Goal: Navigation & Orientation: Find specific page/section

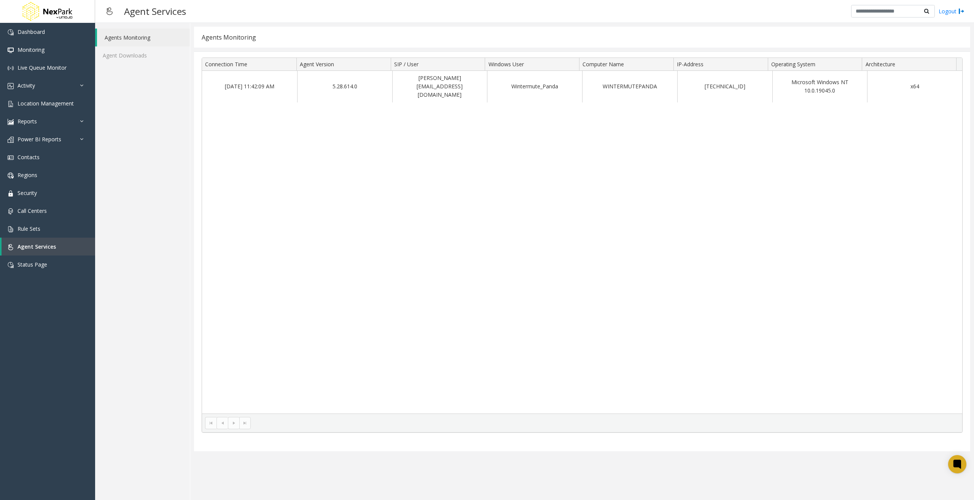
click at [695, 324] on div "[DATE] 11:42:09 AM 5.28.614.0 [EMAIL_ADDRESS][DOMAIN_NAME] Wintermute_Panda WIN…" at bounding box center [582, 242] width 761 height 343
click at [45, 266] on span "Status Page" at bounding box center [33, 264] width 30 height 7
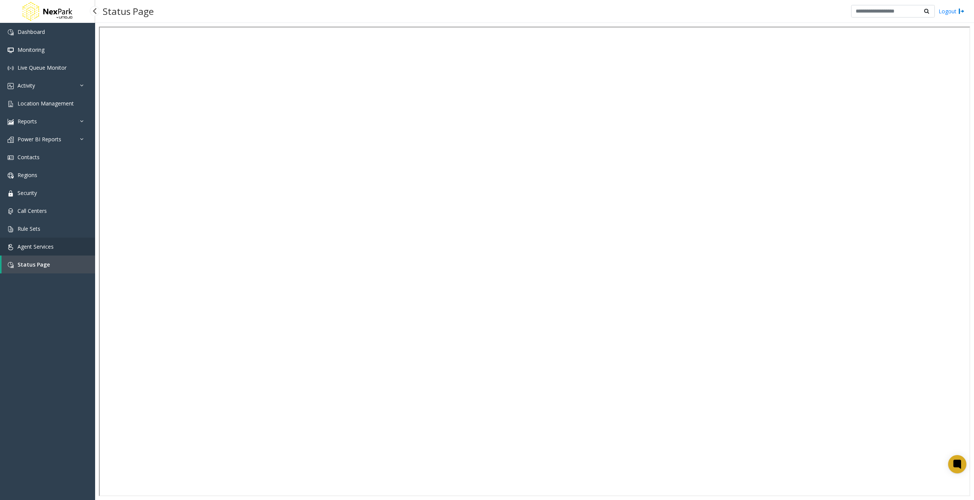
click at [45, 247] on span "Agent Services" at bounding box center [36, 246] width 36 height 7
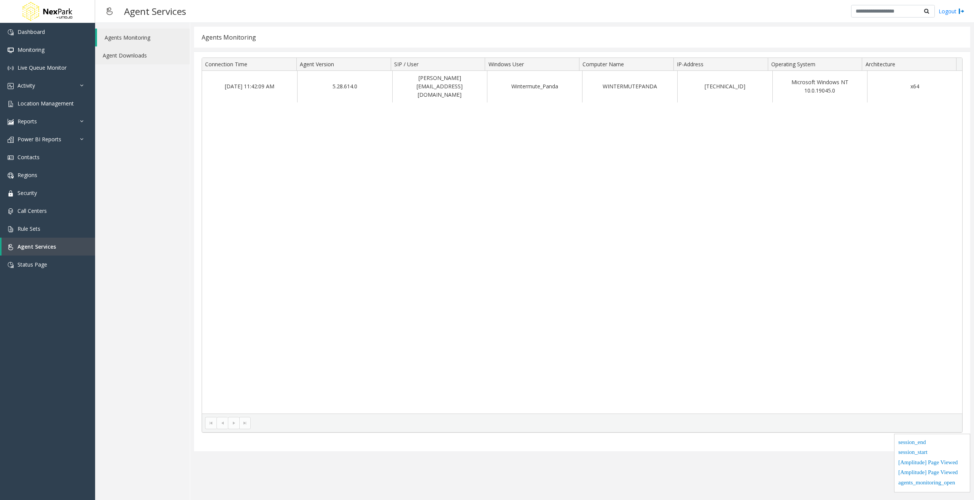
click at [167, 55] on link "Agent Downloads" at bounding box center [142, 55] width 95 height 18
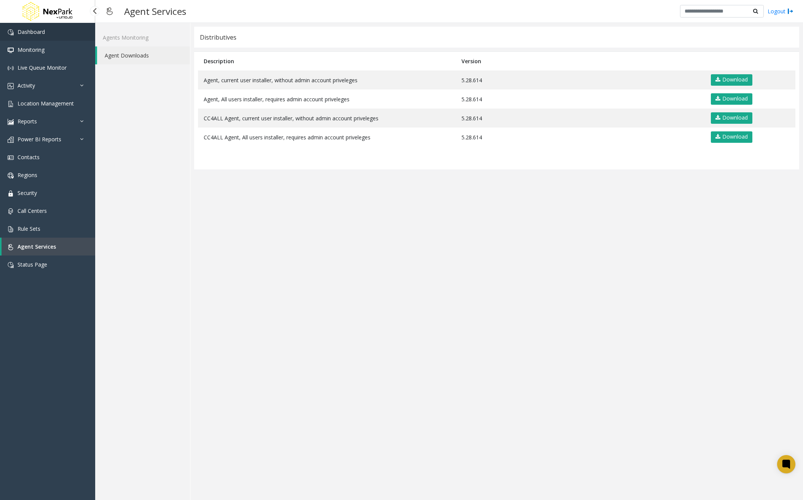
click at [45, 24] on link "Dashboard" at bounding box center [47, 32] width 95 height 18
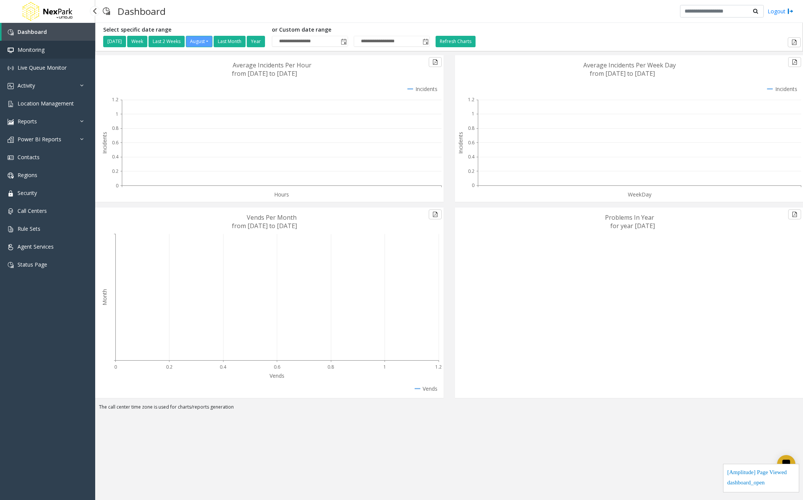
click at [41, 54] on link "Monitoring" at bounding box center [47, 50] width 95 height 18
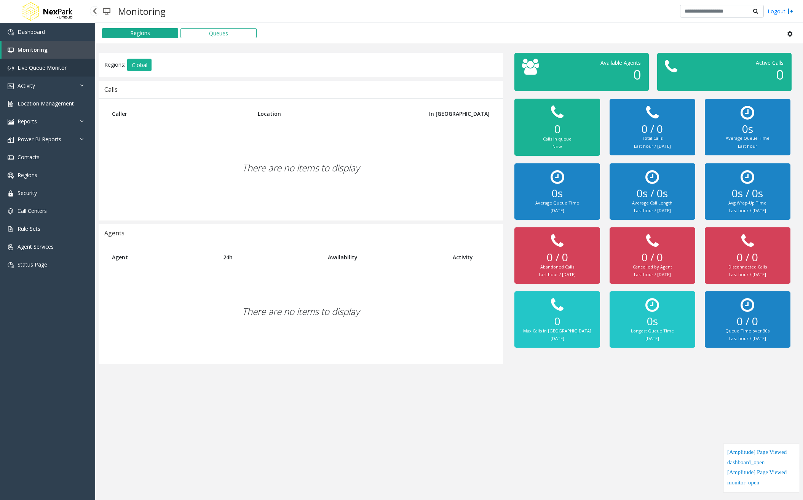
click at [47, 70] on span "Live Queue Monitor" at bounding box center [42, 67] width 49 height 7
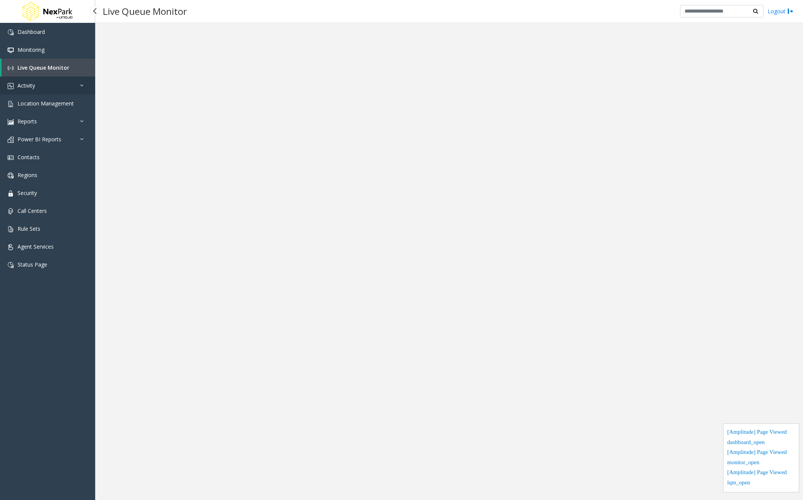
click at [46, 81] on link "Activity" at bounding box center [47, 86] width 95 height 18
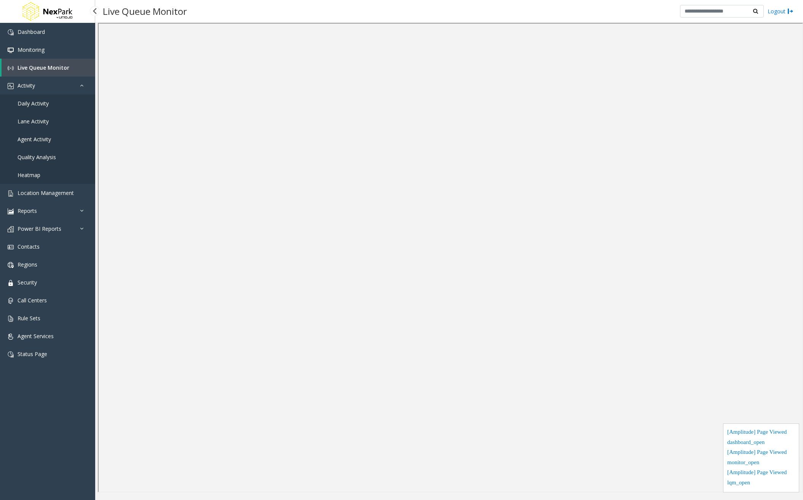
click at [51, 108] on link "Daily Activity" at bounding box center [47, 103] width 95 height 18
